Goal: Task Accomplishment & Management: Manage account settings

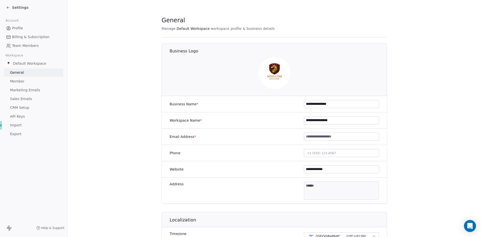
click at [23, 80] on span "Member" at bounding box center [17, 81] width 15 height 5
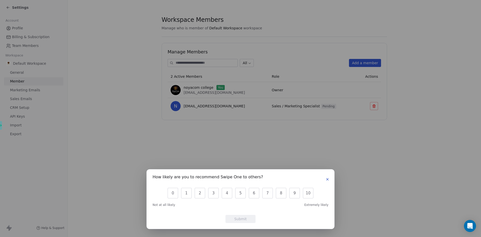
drag, startPoint x: 327, startPoint y: 179, endPoint x: 321, endPoint y: 178, distance: 6.8
click at [327, 179] on icon "button" at bounding box center [328, 179] width 4 height 4
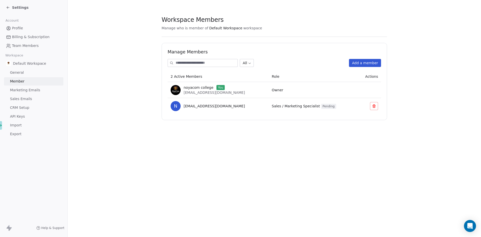
click at [9, 8] on icon at bounding box center [8, 8] width 4 height 4
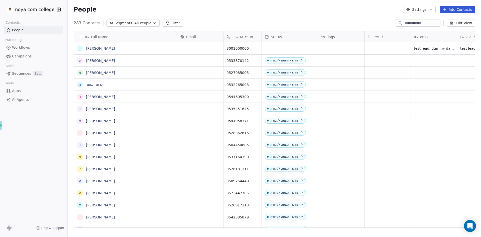
scroll to position [0, 45]
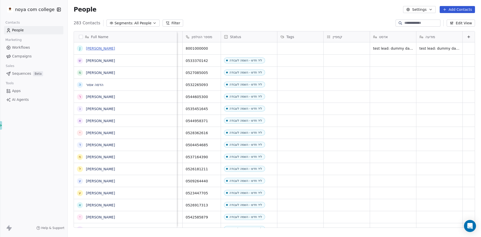
click at [97, 49] on link "[PERSON_NAME]" at bounding box center [100, 48] width 29 height 4
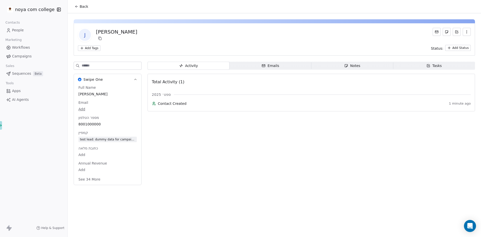
click at [255, 65] on span "Emails Emails" at bounding box center [271, 66] width 82 height 8
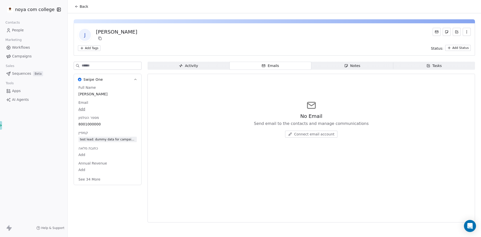
click at [324, 63] on span "Notes Notes" at bounding box center [352, 66] width 82 height 8
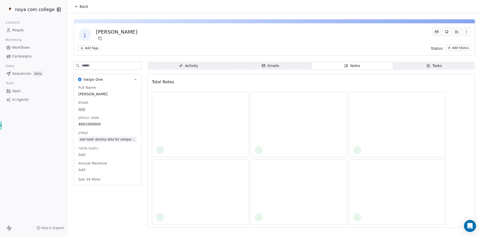
click at [413, 63] on span "Tasks Tasks" at bounding box center [434, 66] width 82 height 8
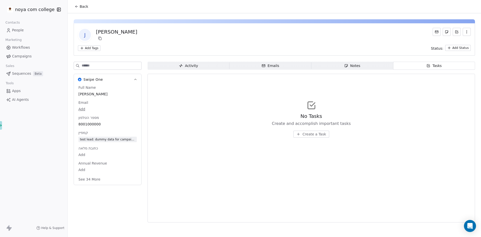
click at [201, 65] on span "Activity Activity" at bounding box center [189, 66] width 82 height 8
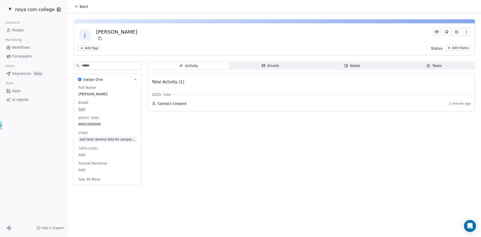
click at [79, 6] on button "Back" at bounding box center [82, 6] width 20 height 9
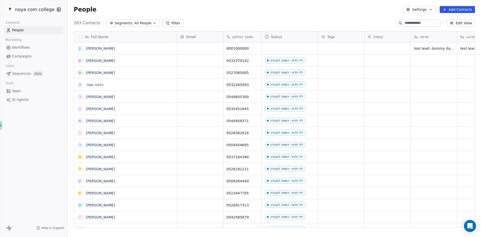
click at [417, 10] on button "Settings" at bounding box center [419, 9] width 32 height 7
click at [379, 10] on html "noya com college Contacts People Marketing Workflows Campaigns Sales Sequences …" at bounding box center [240, 118] width 481 height 237
click at [432, 10] on icon "button" at bounding box center [431, 10] width 4 height 4
click at [426, 21] on span "Contact Properties" at bounding box center [433, 20] width 33 height 5
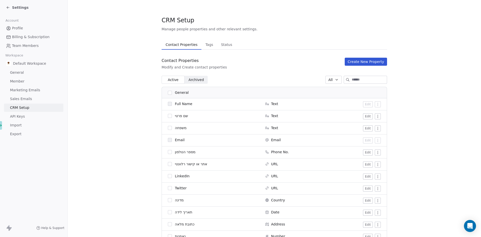
click at [355, 65] on button "Create New Property" at bounding box center [366, 62] width 42 height 8
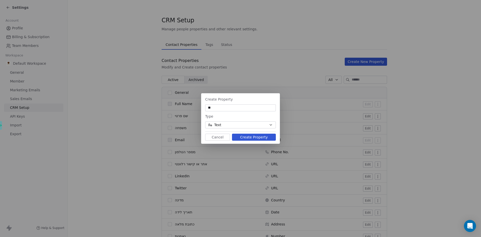
type input "*"
type input "**********"
drag, startPoint x: 233, startPoint y: 121, endPoint x: 232, endPoint y: 124, distance: 3.1
click at [233, 121] on div "Type Text" at bounding box center [240, 120] width 71 height 15
click at [232, 125] on button "Text" at bounding box center [240, 124] width 71 height 7
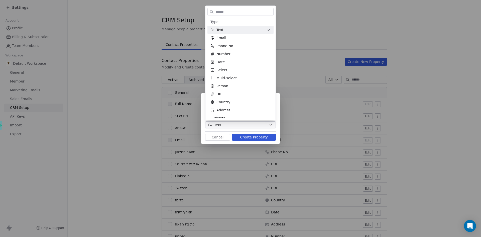
click at [232, 125] on div "**********" at bounding box center [240, 118] width 481 height 50
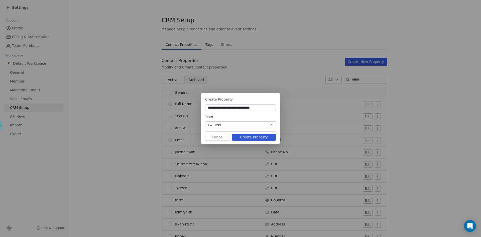
click at [239, 137] on button "Create Property" at bounding box center [254, 137] width 44 height 7
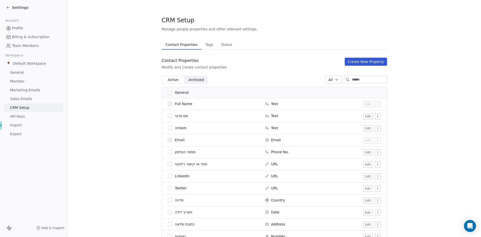
click at [9, 10] on div "Settings" at bounding box center [17, 7] width 23 height 5
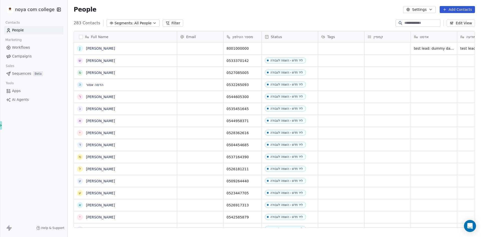
scroll to position [204, 410]
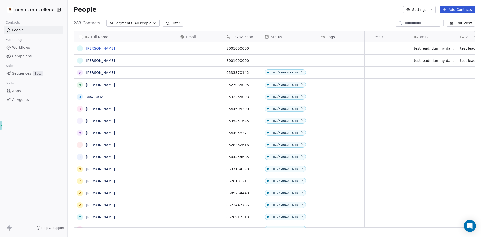
click at [90, 50] on link "[PERSON_NAME]" at bounding box center [100, 48] width 29 height 4
